Goal: Information Seeking & Learning: Learn about a topic

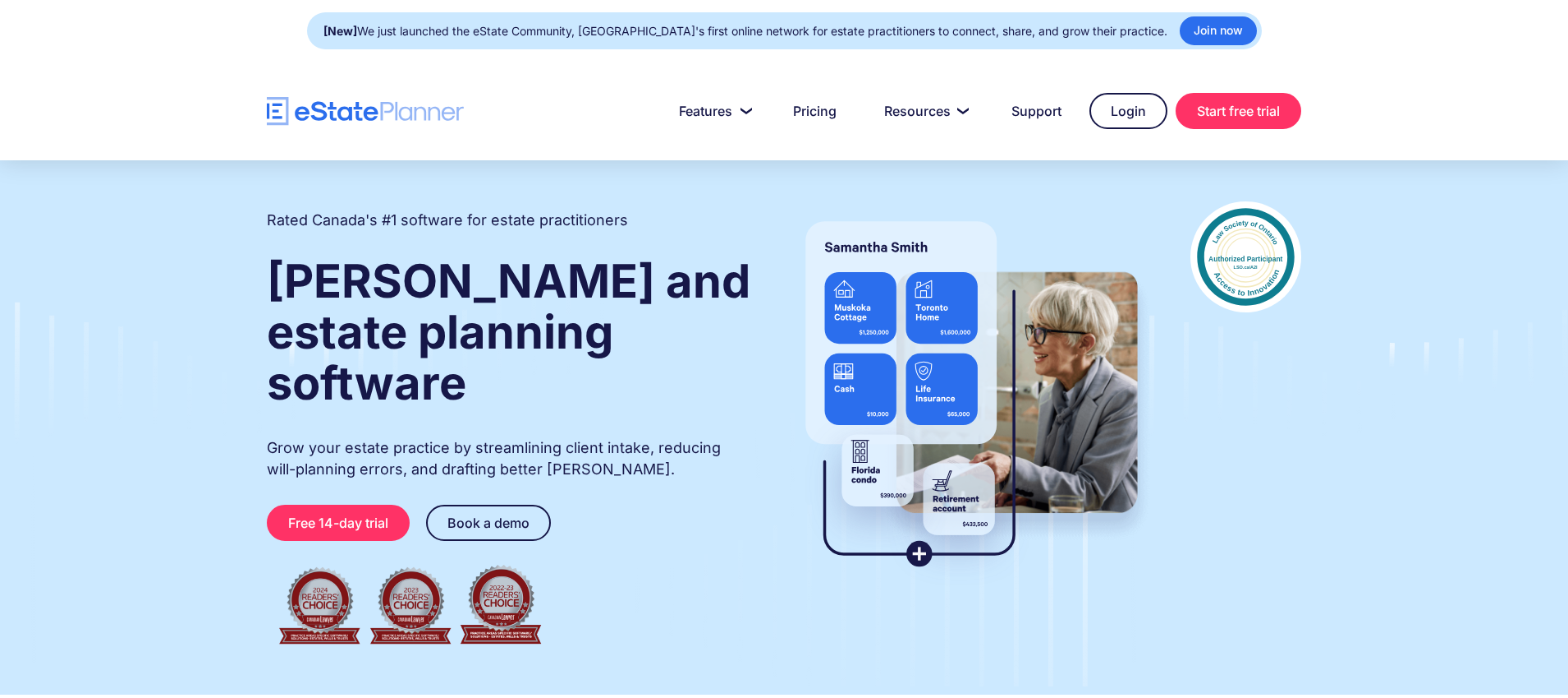
click at [377, 285] on strong "Wills and estate planning software" at bounding box center [509, 332] width 484 height 158
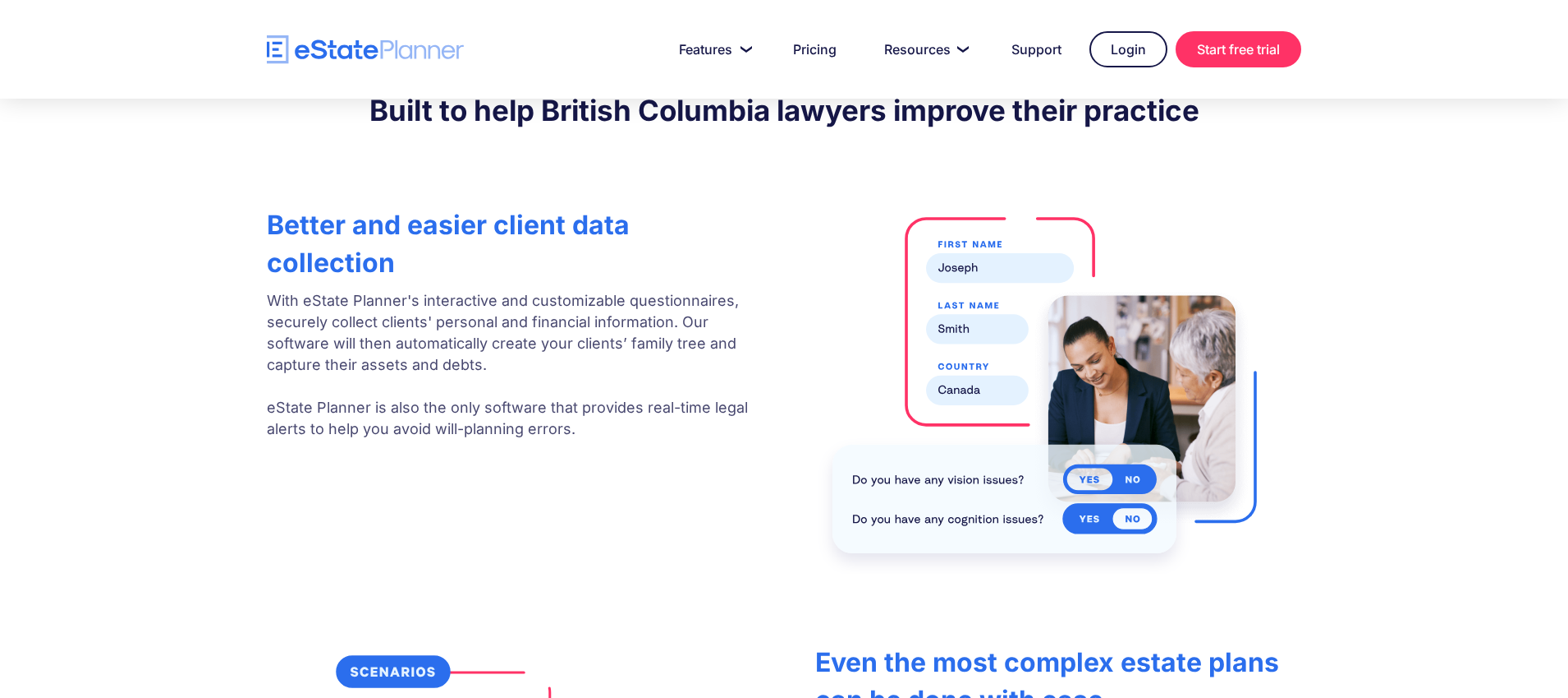
scroll to position [2231, 0]
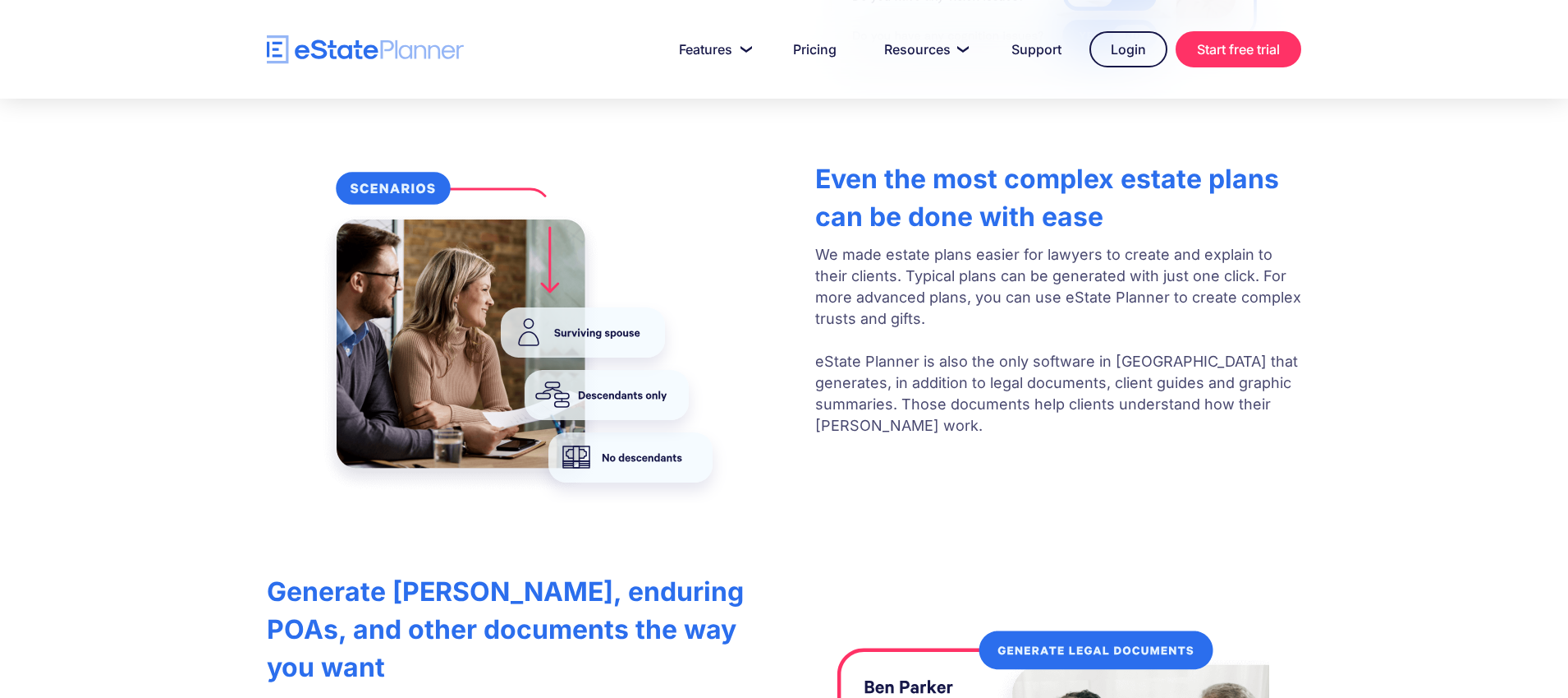
click at [934, 173] on strong "Even the most complex estate plans can be done with ease" at bounding box center [1047, 197] width 464 height 70
click at [945, 258] on p "We made estate plans easier for lawyers to create and explain to their clients.…" at bounding box center [1057, 340] width 486 height 192
drag, startPoint x: 871, startPoint y: 275, endPoint x: 1220, endPoint y: 267, distance: 349.1
click at [1220, 267] on p "We made estate plans easier for lawyers to create and explain to their clients.…" at bounding box center [1057, 340] width 486 height 192
copy p "Typical plans can be generated with just one click."
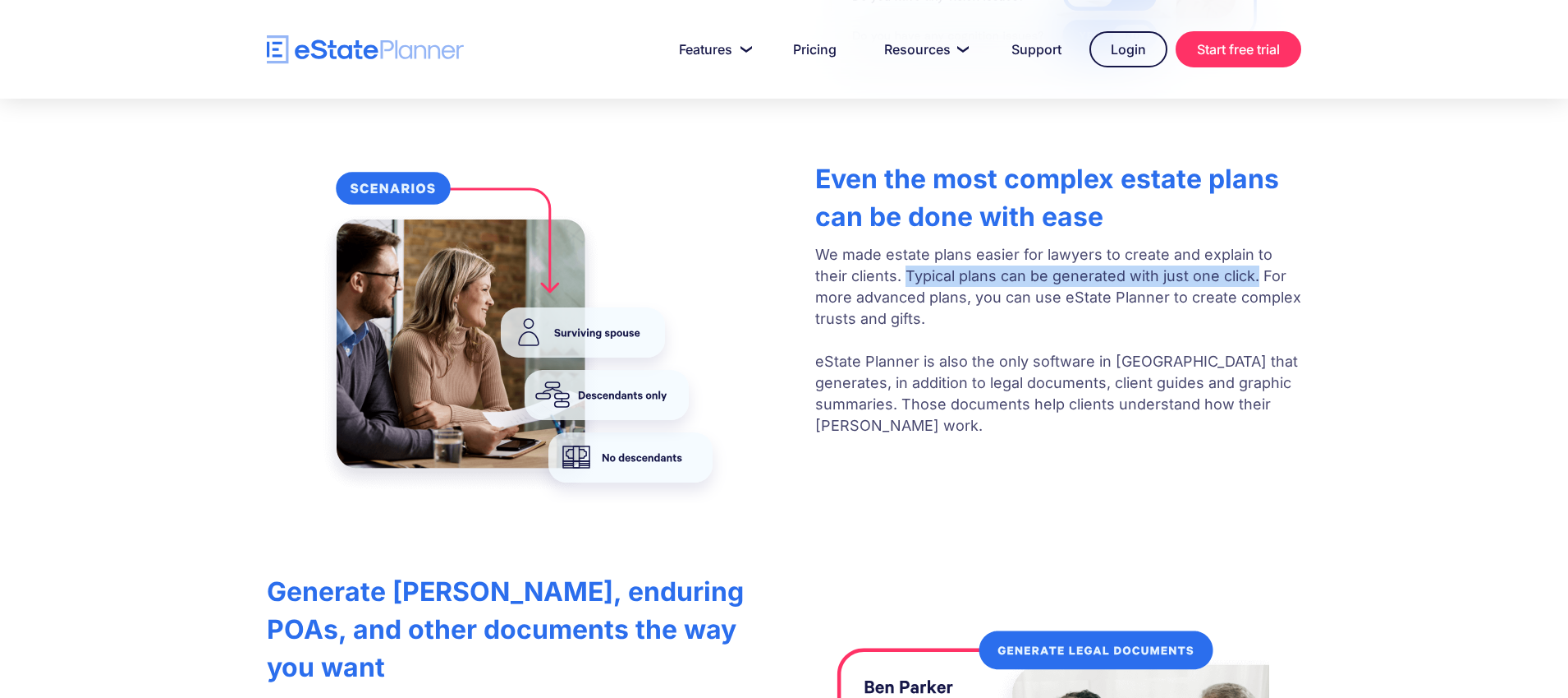
scroll to position [1600, 0]
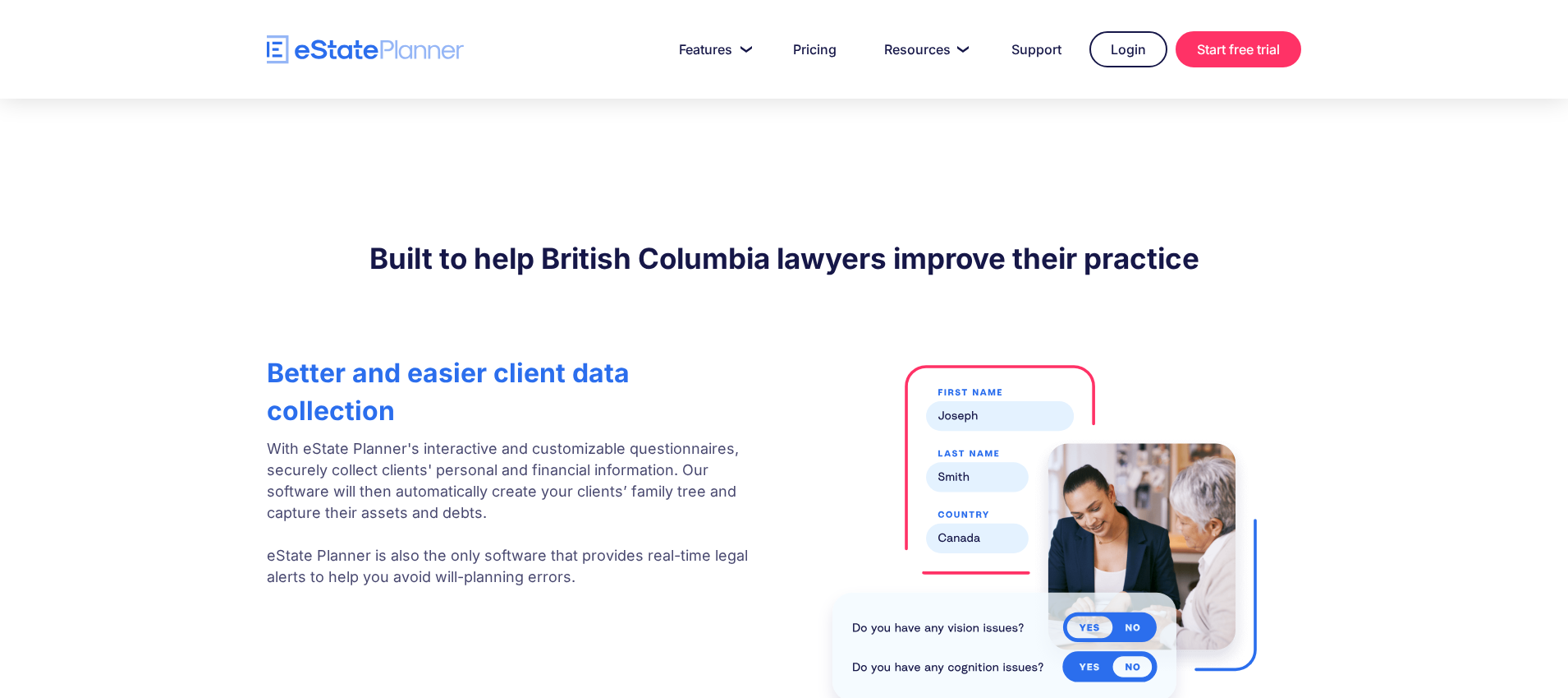
click at [329, 365] on strong "Better and easier client data collection" at bounding box center [448, 392] width 363 height 70
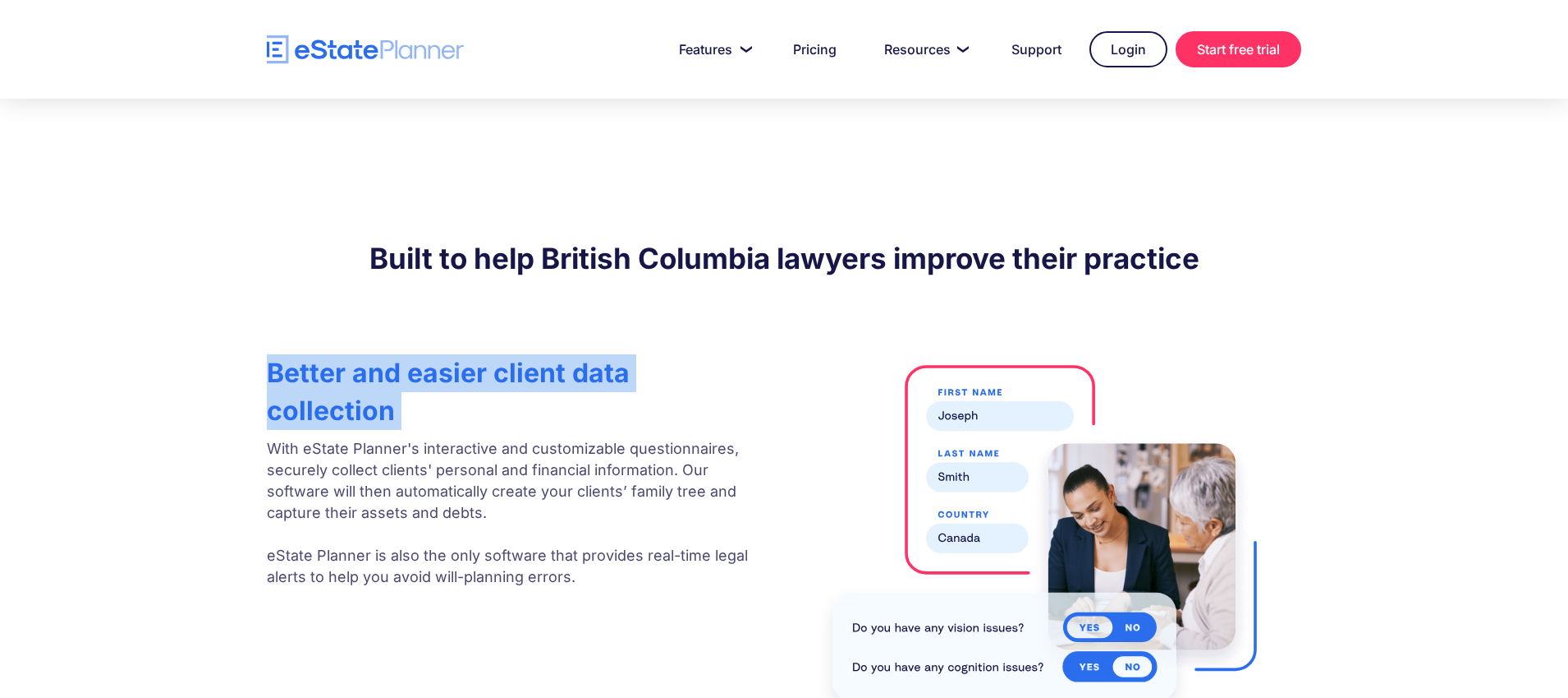
click at [329, 365] on strong "Better and easier client data collection" at bounding box center [448, 392] width 363 height 70
copy strong "Better and easier client data collection"
